Goal: Information Seeking & Learning: Learn about a topic

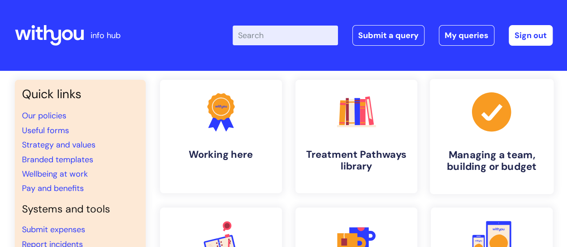
click at [501, 168] on h4 "Managing a team, building or budget" at bounding box center [491, 161] width 109 height 24
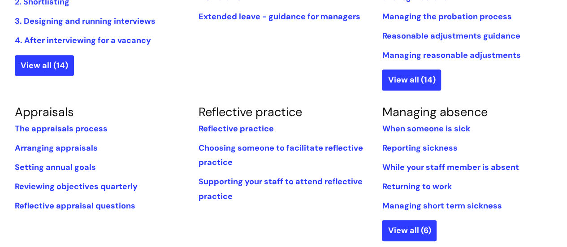
scroll to position [314, 0]
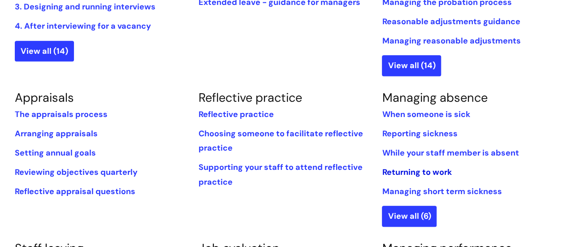
click at [408, 170] on link "Returning to work" at bounding box center [416, 172] width 69 height 11
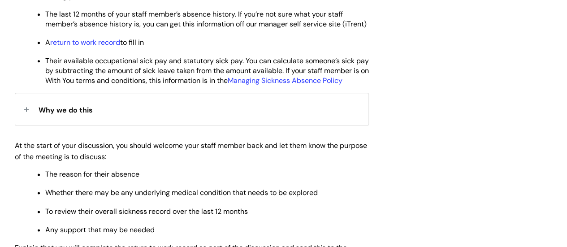
scroll to position [538, 0]
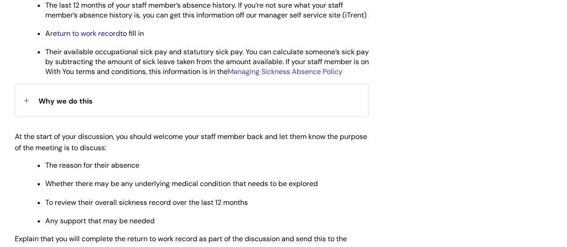
click at [109, 38] on link "return to work record" at bounding box center [85, 33] width 70 height 9
